Goal: Task Accomplishment & Management: Manage account settings

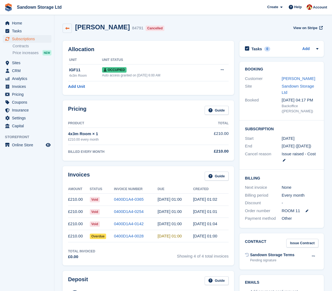
click at [69, 30] on icon at bounding box center [67, 28] width 4 height 4
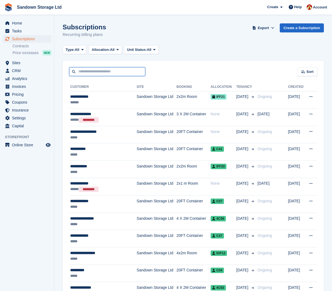
click at [119, 72] on input "text" at bounding box center [107, 71] width 76 height 9
type input "******"
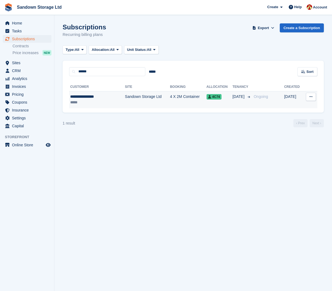
click at [149, 103] on td "Sandown Storage Ltd" at bounding box center [147, 99] width 45 height 17
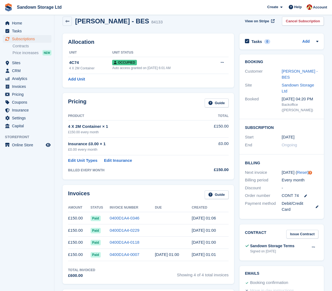
scroll to position [7, 0]
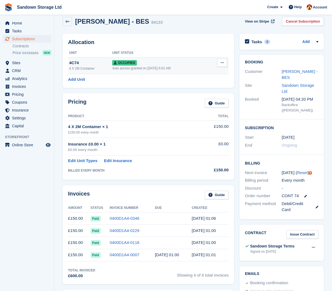
click at [196, 66] on div "Auto access granted on 3rd May, 6:01 AM" at bounding box center [160, 68] width 97 height 5
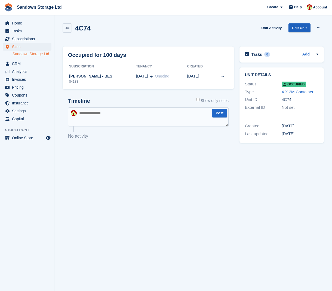
click at [296, 31] on link "Edit Unit" at bounding box center [299, 27] width 22 height 9
click at [68, 28] on icon at bounding box center [67, 28] width 4 height 4
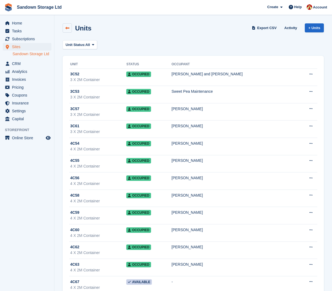
click at [67, 29] on icon at bounding box center [67, 28] width 4 height 4
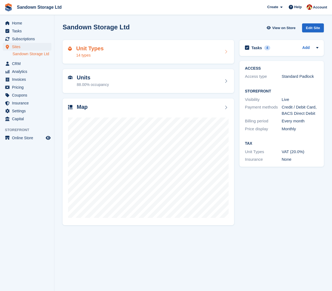
click at [128, 59] on div "Unit Types 14 types" at bounding box center [148, 52] width 171 height 24
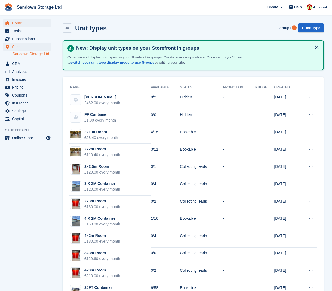
click at [33, 23] on span "Home" at bounding box center [28, 23] width 33 height 8
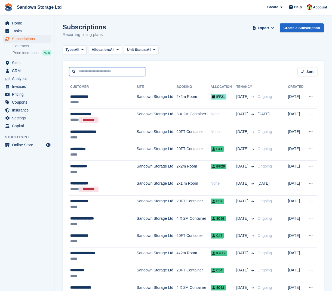
click at [89, 73] on input "text" at bounding box center [107, 71] width 76 height 9
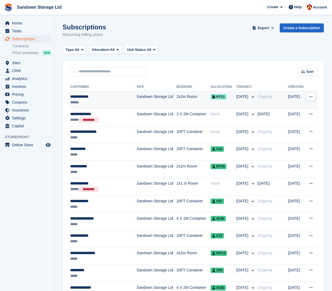
click at [265, 103] on td "Ongoing" at bounding box center [271, 99] width 33 height 17
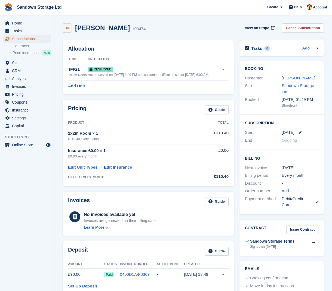
click at [67, 27] on icon at bounding box center [67, 28] width 4 height 4
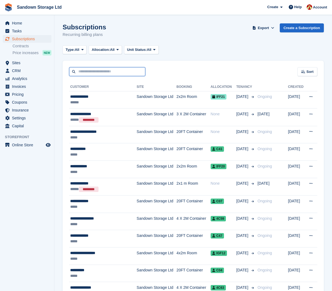
click at [101, 75] on input "text" at bounding box center [107, 71] width 76 height 9
type input "******"
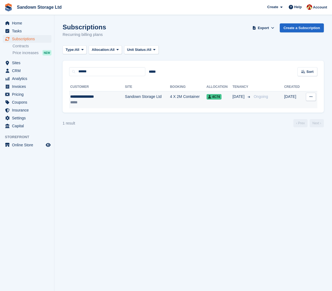
click at [125, 104] on td "Sandown Storage Ltd" at bounding box center [147, 99] width 45 height 17
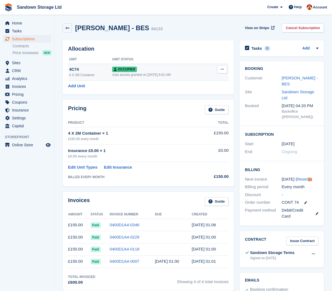
click at [178, 75] on div "Auto access granted on 3rd May, 6:01 AM" at bounding box center [160, 74] width 97 height 5
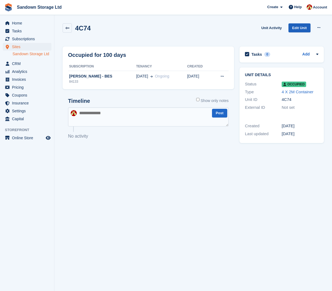
click at [295, 28] on link "Edit Unit" at bounding box center [299, 27] width 22 height 9
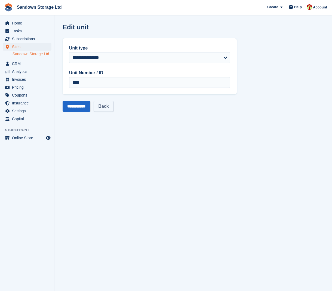
click at [113, 105] on link "Back" at bounding box center [104, 106] width 20 height 11
